Goal: Information Seeking & Learning: Learn about a topic

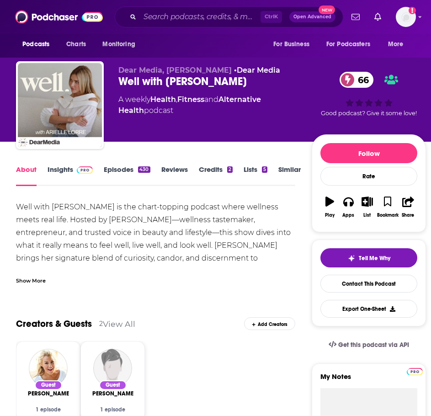
click at [68, 166] on link "Insights" at bounding box center [70, 175] width 45 height 21
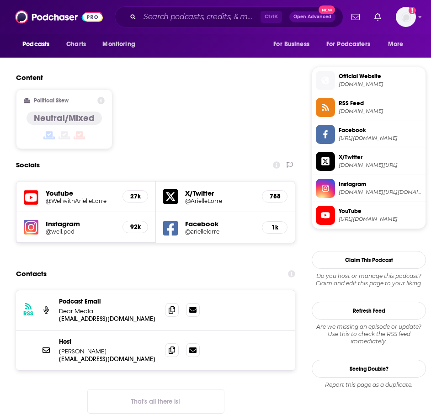
scroll to position [731, 0]
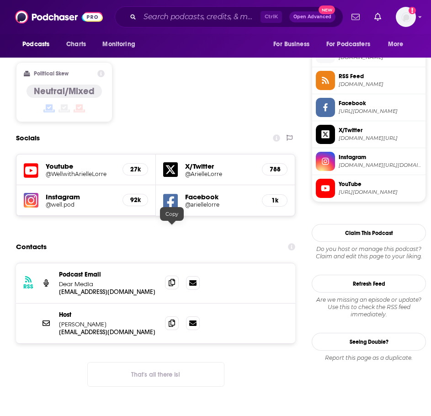
click at [171, 279] on icon at bounding box center [172, 282] width 6 height 7
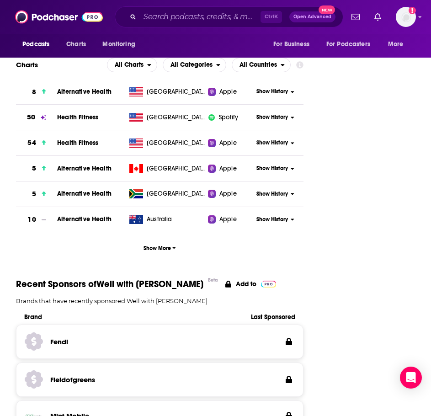
scroll to position [1093, 0]
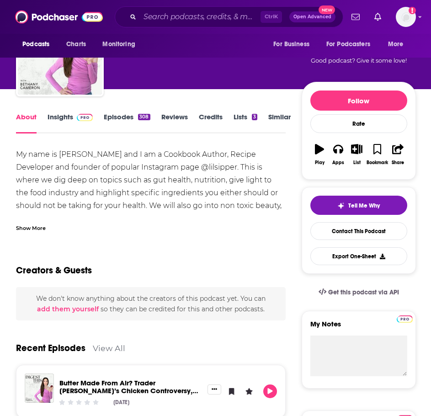
scroll to position [46, 0]
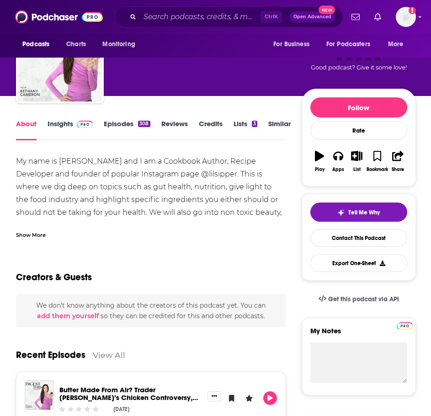
click at [68, 128] on link "Insights" at bounding box center [70, 129] width 45 height 21
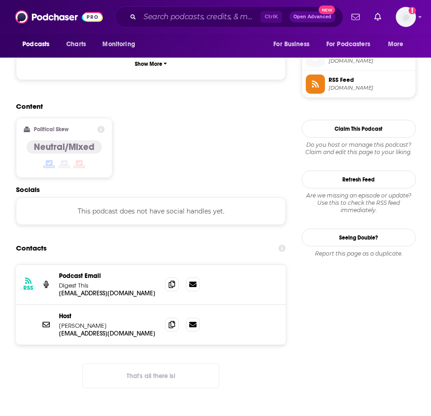
scroll to position [686, 0]
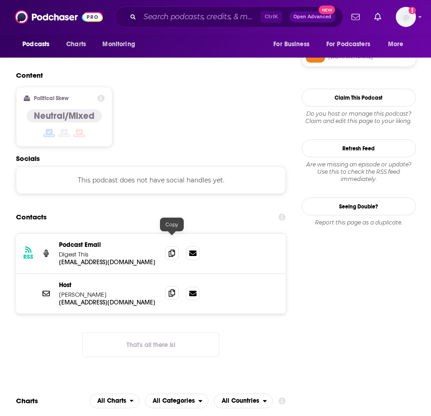
click at [174, 289] on icon at bounding box center [172, 292] width 6 height 7
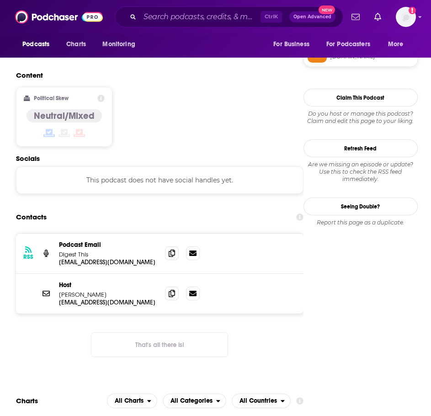
scroll to position [681, 0]
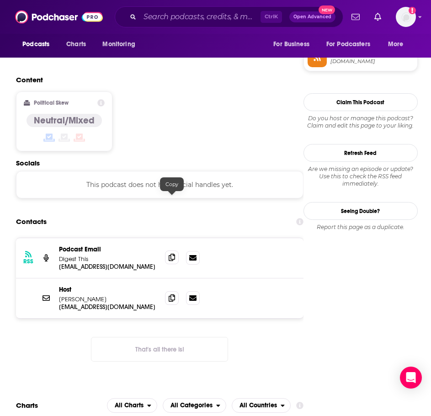
click at [170, 254] on icon at bounding box center [172, 257] width 6 height 7
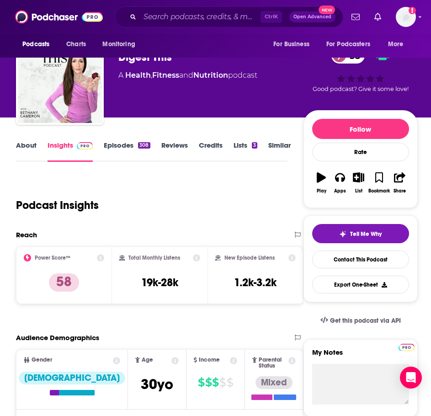
scroll to position [0, 0]
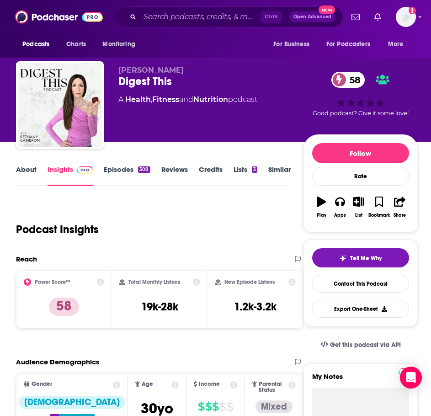
click at [132, 172] on link "Episodes 308" at bounding box center [127, 175] width 46 height 21
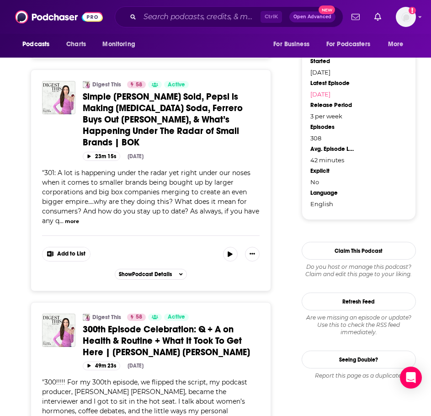
scroll to position [686, 0]
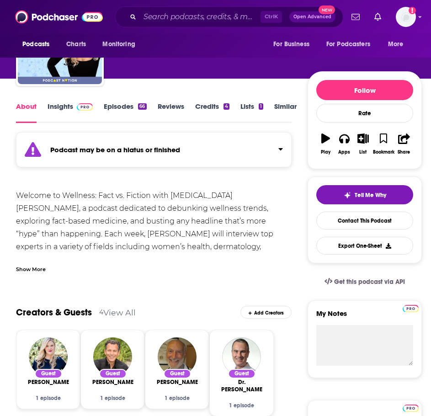
scroll to position [46, 0]
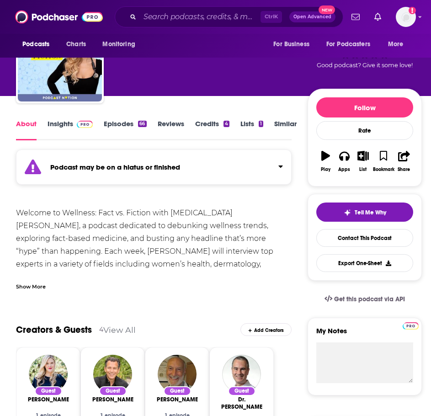
click at [65, 125] on link "Insights" at bounding box center [70, 129] width 45 height 21
